Goal: Task Accomplishment & Management: Manage account settings

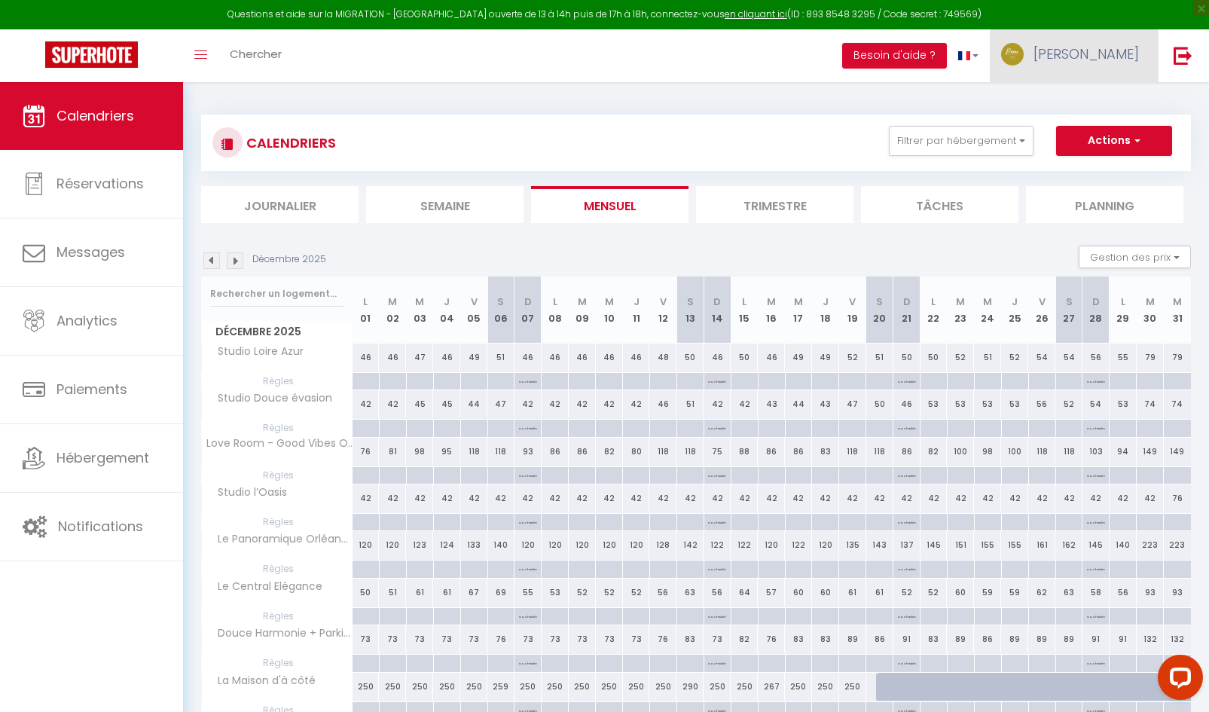
click at [1118, 63] on span "[PERSON_NAME]" at bounding box center [1085, 53] width 105 height 19
click at [1082, 102] on link "Paramètres" at bounding box center [1097, 105] width 111 height 26
select select "28"
select select "fr"
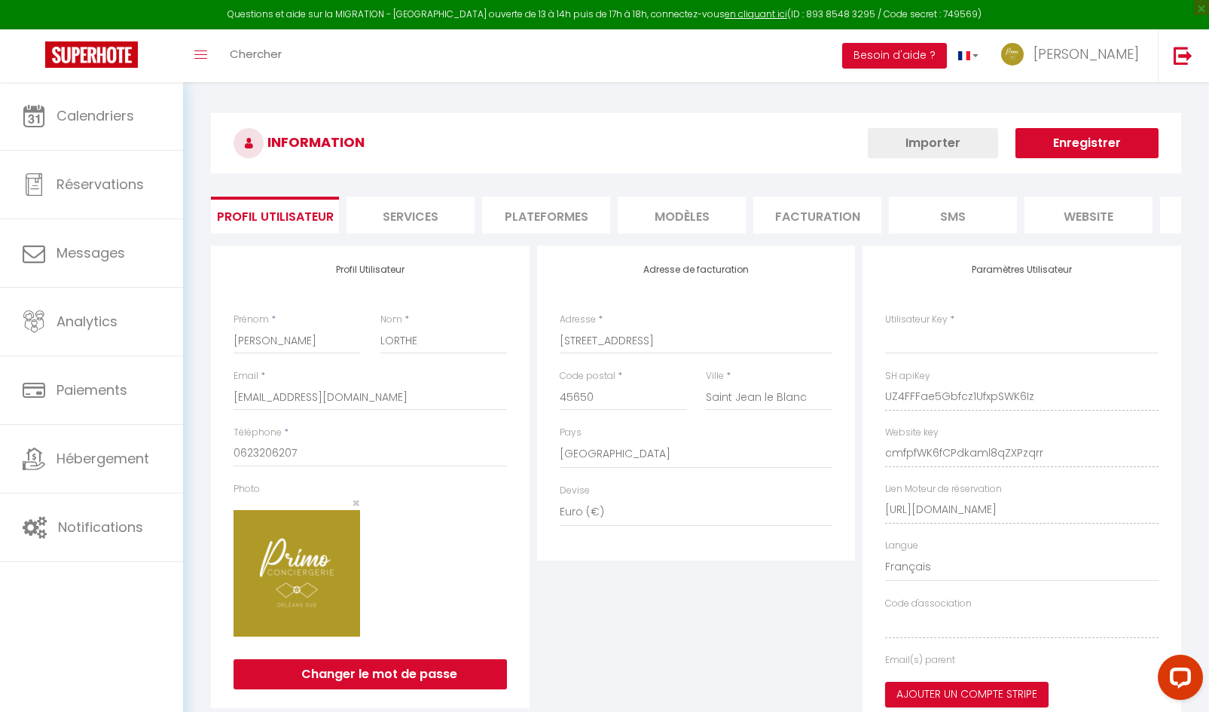
select select "fr"
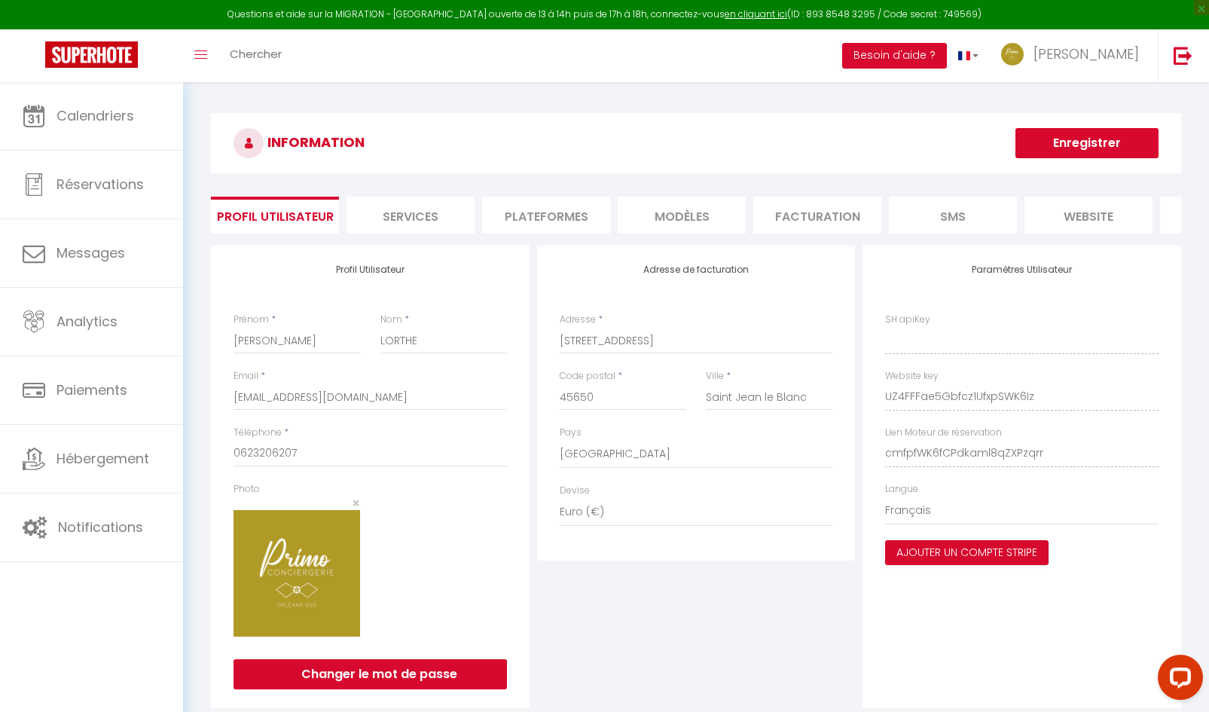
type input "UZ4FFFae5Gbfcz1UfxpSWK6Iz"
type input "cmfpfWK6fCPdkaml8qZXPzqrr"
type input "[URL][DOMAIN_NAME]"
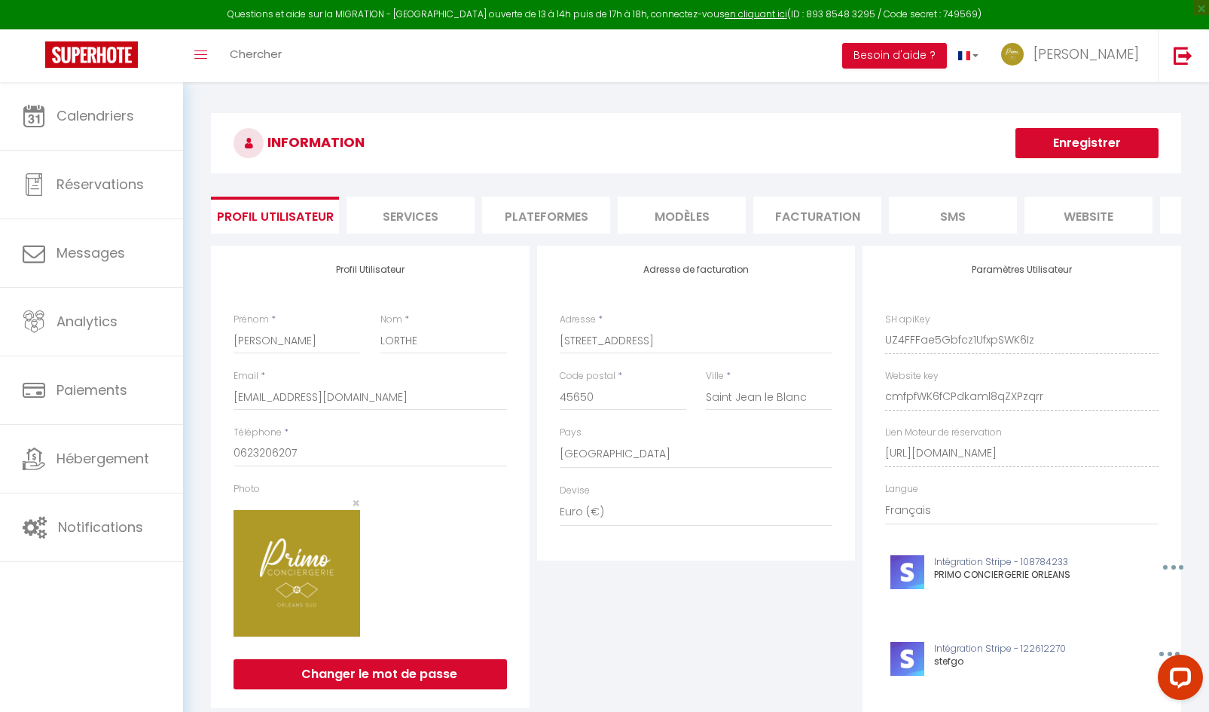
click at [537, 223] on li "Plateformes" at bounding box center [546, 215] width 128 height 37
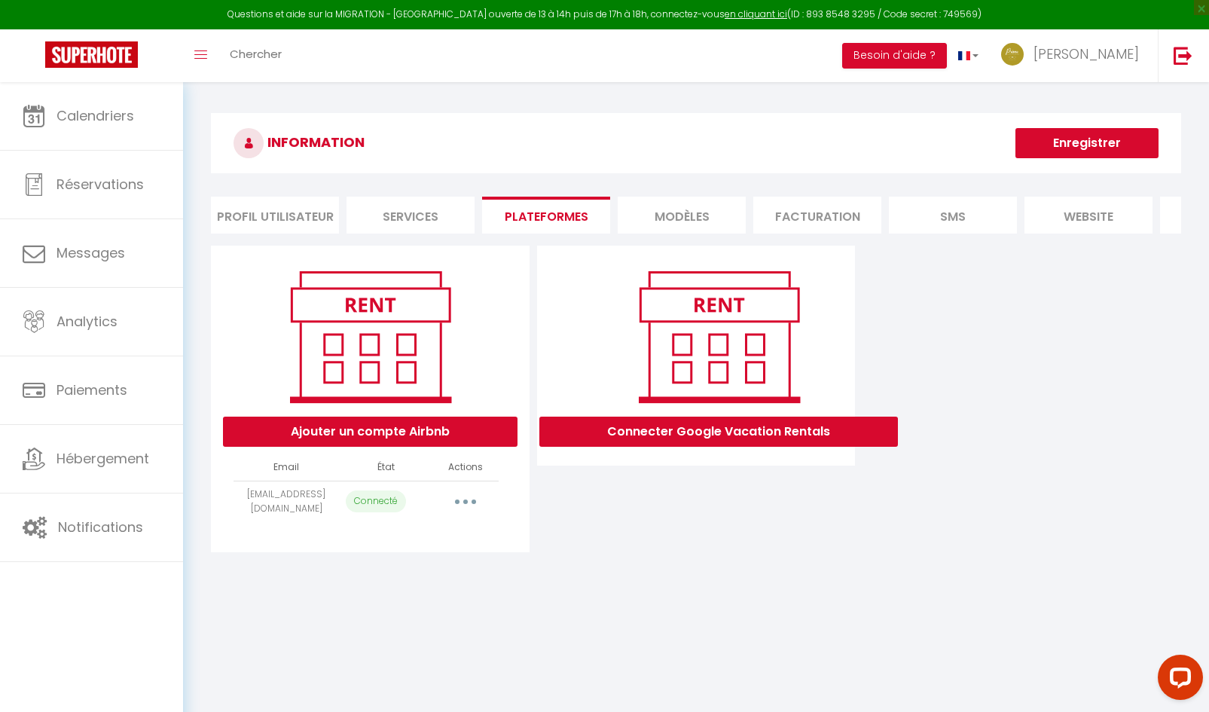
click at [465, 514] on button "button" at bounding box center [465, 502] width 42 height 24
click at [465, 504] on icon "button" at bounding box center [465, 501] width 5 height 5
click at [424, 445] on button "Ajouter un compte Airbnb" at bounding box center [370, 431] width 294 height 30
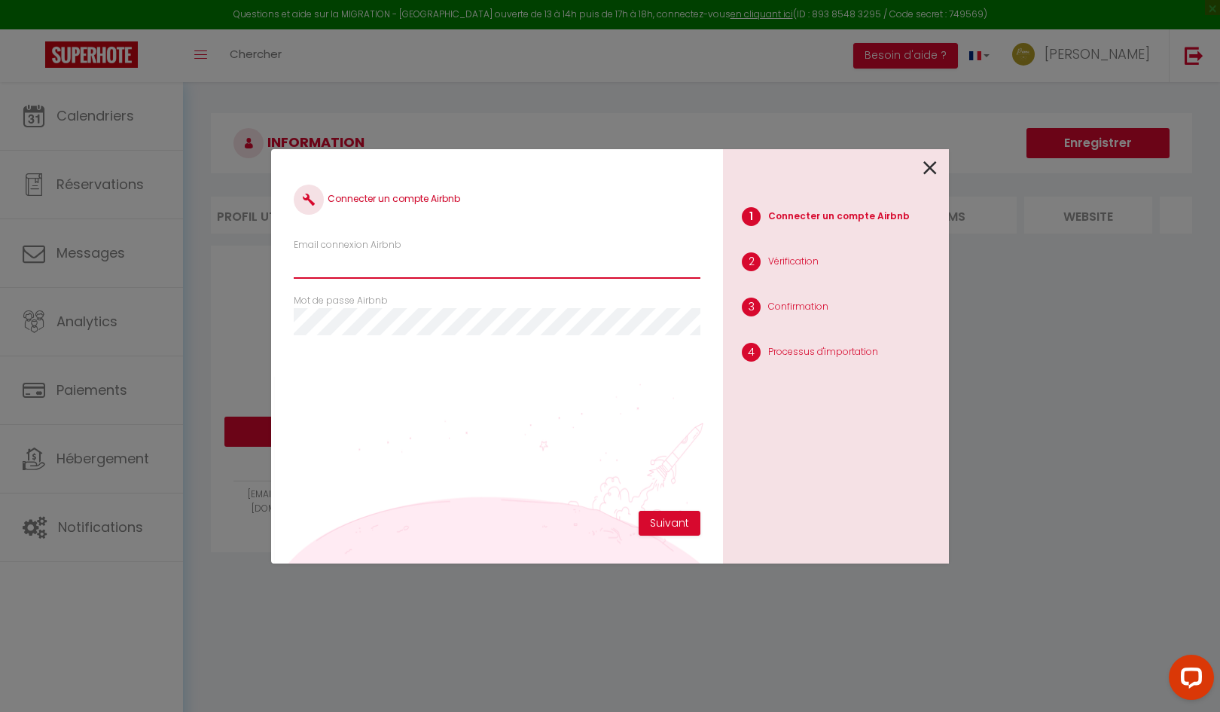
click at [404, 265] on input "Email connexion Airbnb" at bounding box center [497, 265] width 407 height 27
click at [936, 172] on icon at bounding box center [930, 168] width 14 height 23
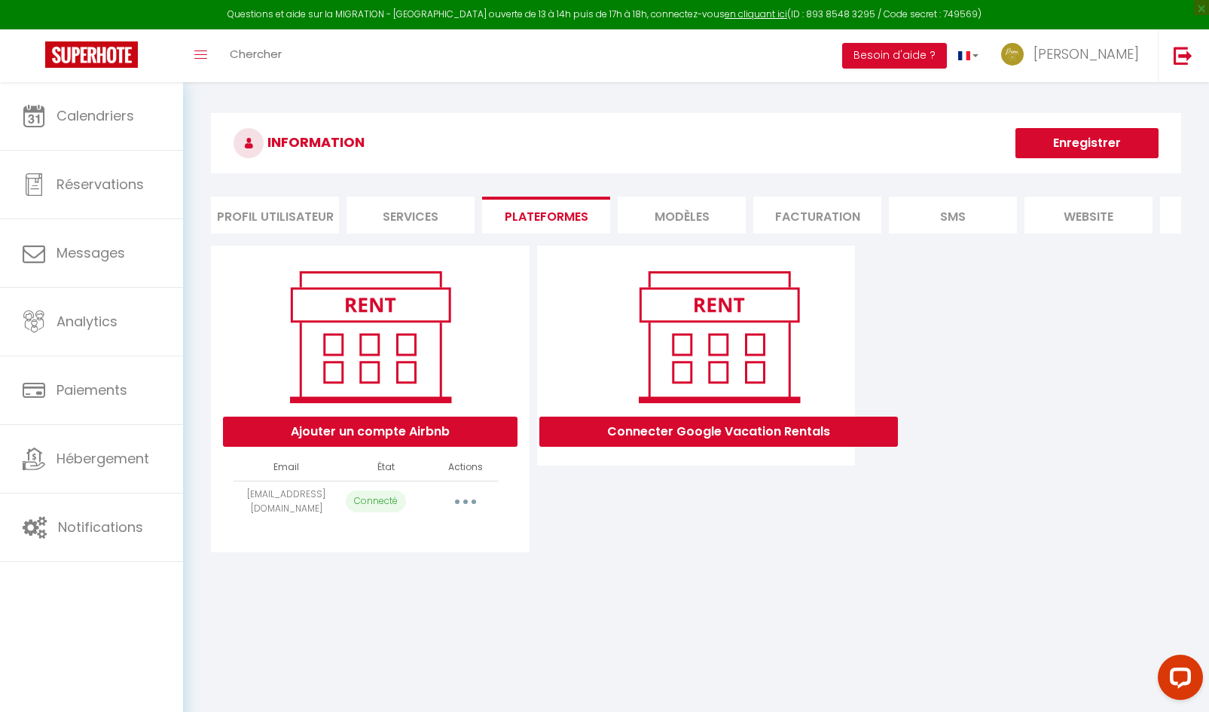
click at [469, 514] on button "button" at bounding box center [465, 502] width 42 height 24
click at [647, 528] on div "Connecter Google Vacation Rentals" at bounding box center [696, 399] width 326 height 307
